Goal: Transaction & Acquisition: Purchase product/service

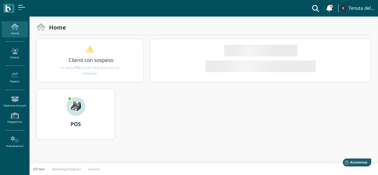
click at [82, 104] on img at bounding box center [75, 106] width 19 height 19
click at [37, 89] on link "POS" at bounding box center [76, 117] width 78 height 57
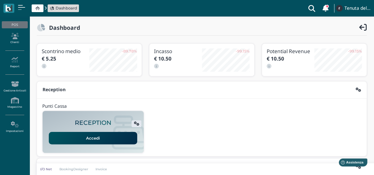
click at [98, 139] on link "Accedi" at bounding box center [93, 138] width 88 height 12
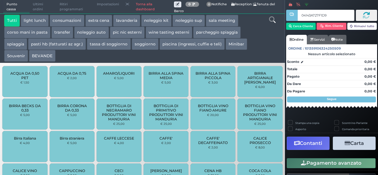
type input "04143A727F1D95"
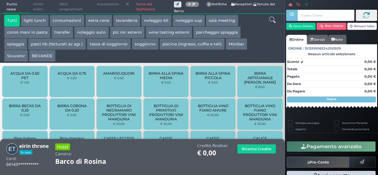
click at [185, 45] on button "piscina (ingressi, cuffie e teli)" at bounding box center [192, 44] width 65 height 12
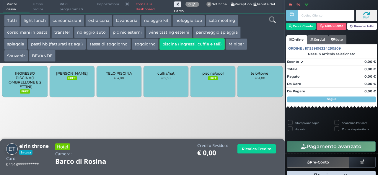
click at [275, 82] on div "telo/towel € 4,00" at bounding box center [259, 81] width 45 height 31
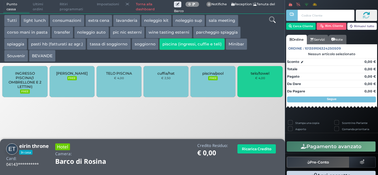
click at [275, 82] on div "telo/towel € 4,00" at bounding box center [259, 81] width 45 height 31
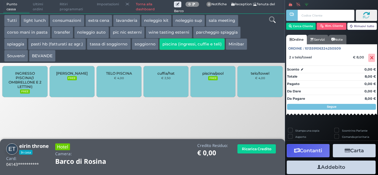
click at [275, 82] on div "telo/towel € 4,00" at bounding box center [259, 81] width 45 height 31
click at [170, 86] on div "cuffia/hat € 2,50" at bounding box center [166, 81] width 45 height 31
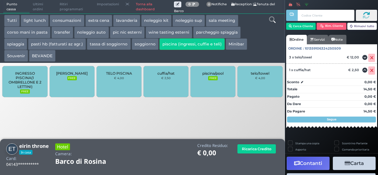
click at [170, 86] on div "cuffia/hat € 2,50" at bounding box center [166, 81] width 45 height 31
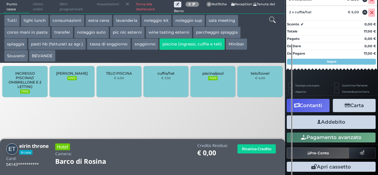
scroll to position [83, 0]
click at [338, 122] on button "Addebito" at bounding box center [331, 121] width 89 height 13
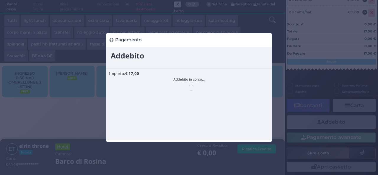
scroll to position [0, 0]
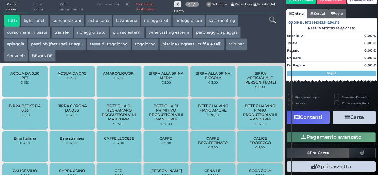
scroll to position [37, 0]
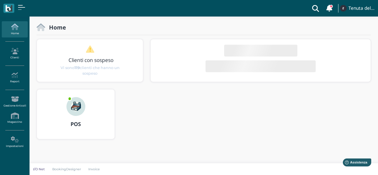
click at [76, 111] on img at bounding box center [75, 106] width 19 height 19
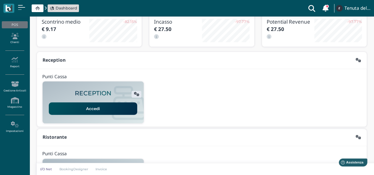
scroll to position [148, 0]
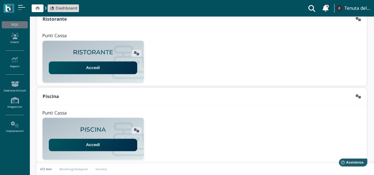
click at [89, 146] on link "Accedi" at bounding box center [93, 145] width 88 height 12
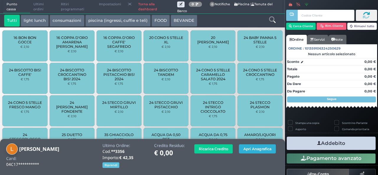
click at [263, 150] on button "Apri Anagrafica" at bounding box center [257, 148] width 37 height 9
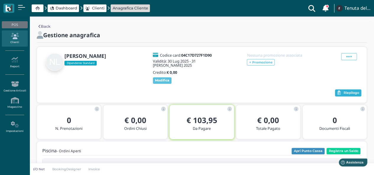
click at [343, 91] on span "Riepilogo" at bounding box center [351, 93] width 16 height 4
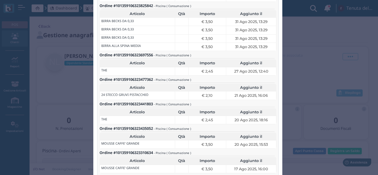
scroll to position [480, 0]
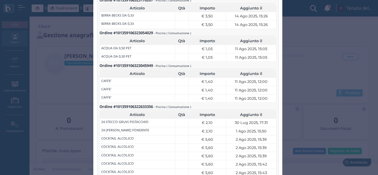
click at [177, 122] on td at bounding box center [182, 123] width 14 height 8
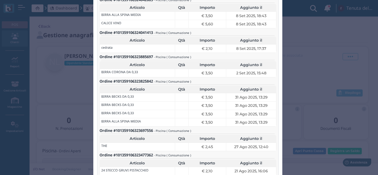
scroll to position [0, 0]
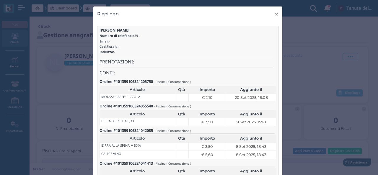
click at [276, 13] on span "×" at bounding box center [276, 14] width 4 height 8
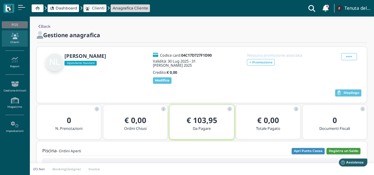
click at [337, 148] on button "Registra un Saldo" at bounding box center [343, 151] width 34 height 6
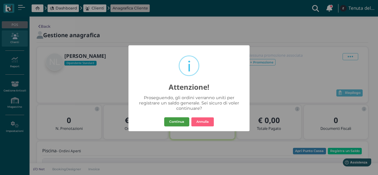
click at [172, 121] on button "Continua" at bounding box center [176, 121] width 25 height 9
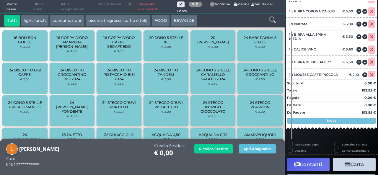
scroll to position [114, 0]
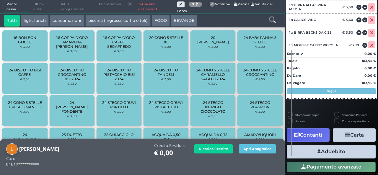
click at [313, 139] on button "Contanti" at bounding box center [308, 134] width 43 height 13
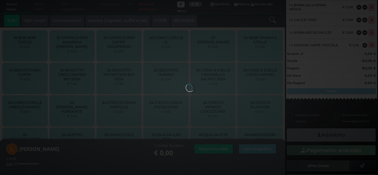
scroll to position [484, 0]
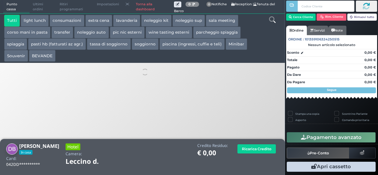
scroll to position [13, 0]
